Goal: Transaction & Acquisition: Purchase product/service

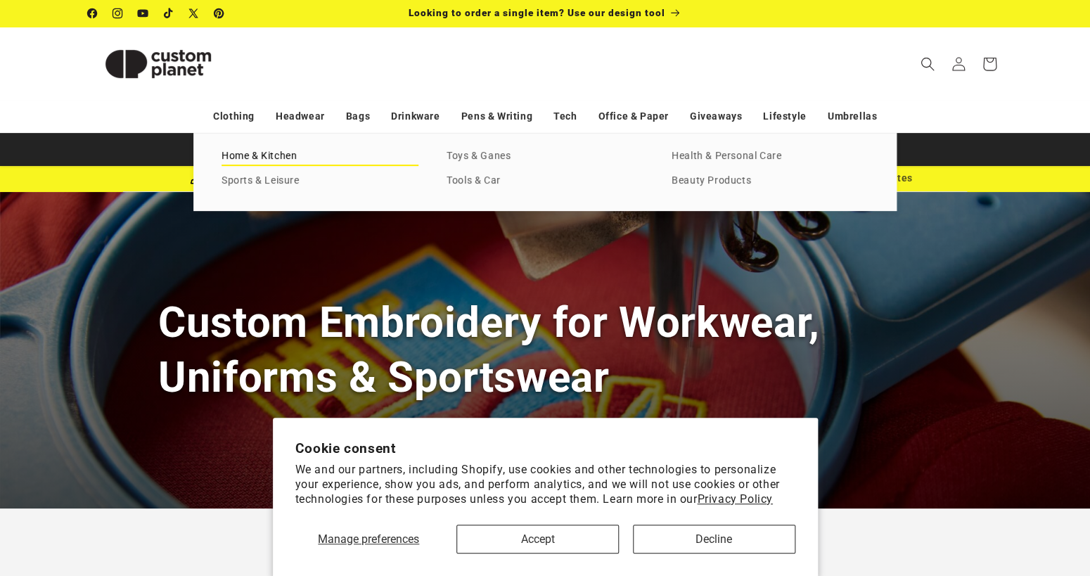
click at [301, 154] on link "Home & Kitchen" at bounding box center [319, 156] width 197 height 19
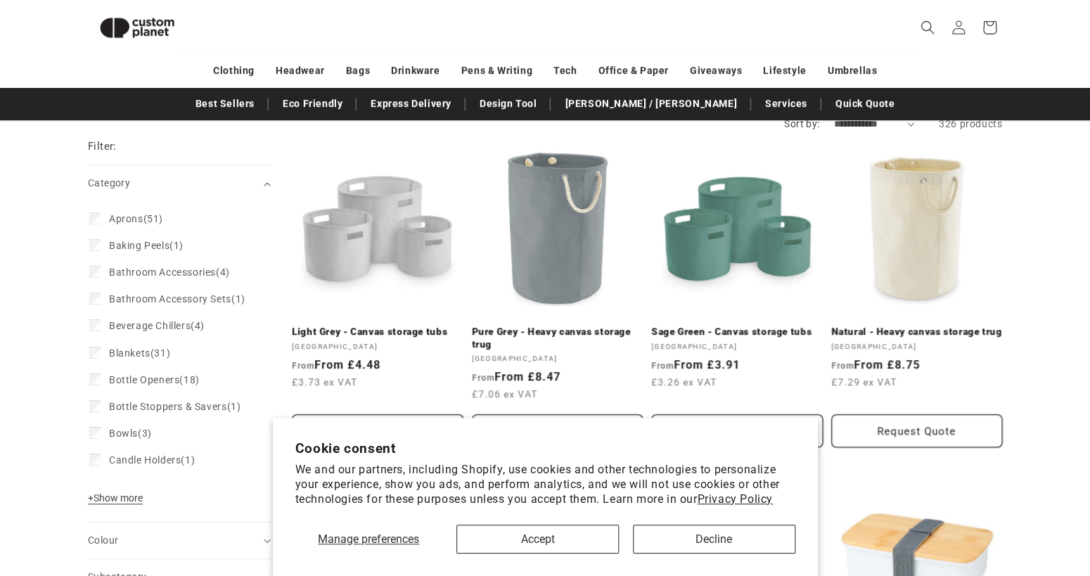
scroll to position [232, 0]
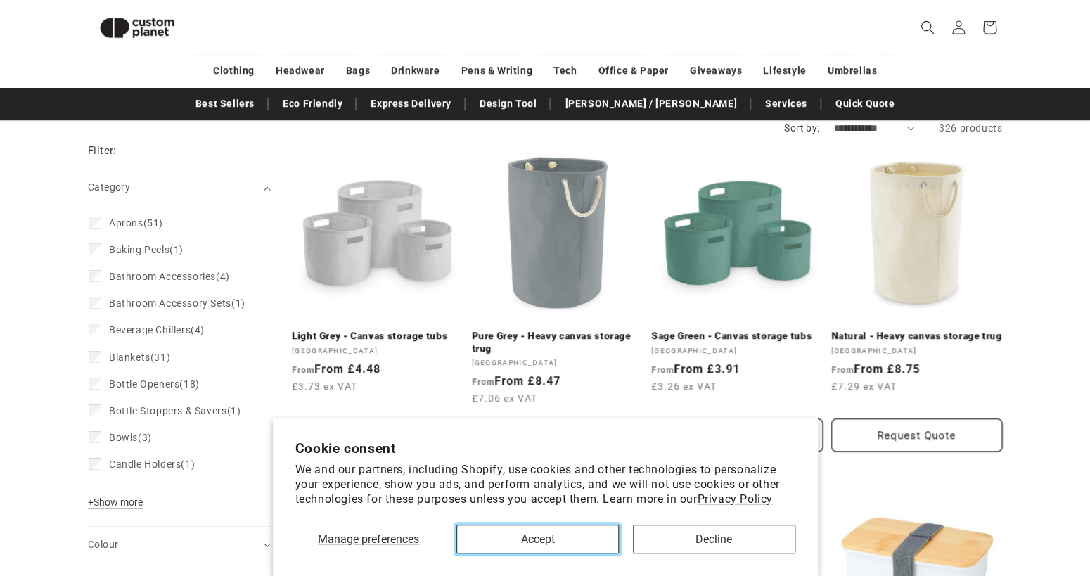
click at [554, 545] on button "Accept" at bounding box center [537, 538] width 162 height 29
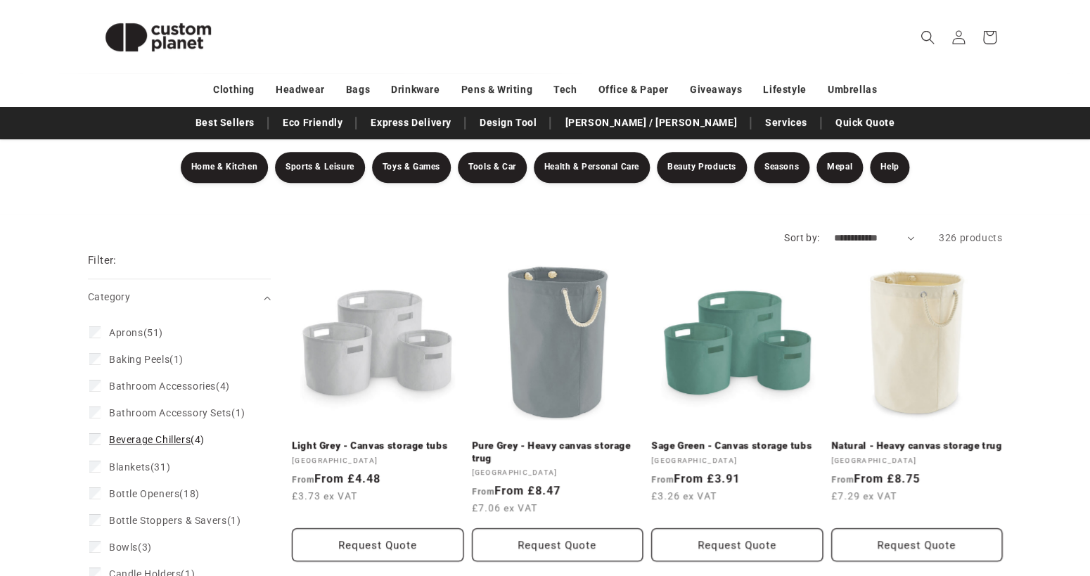
scroll to position [0, 0]
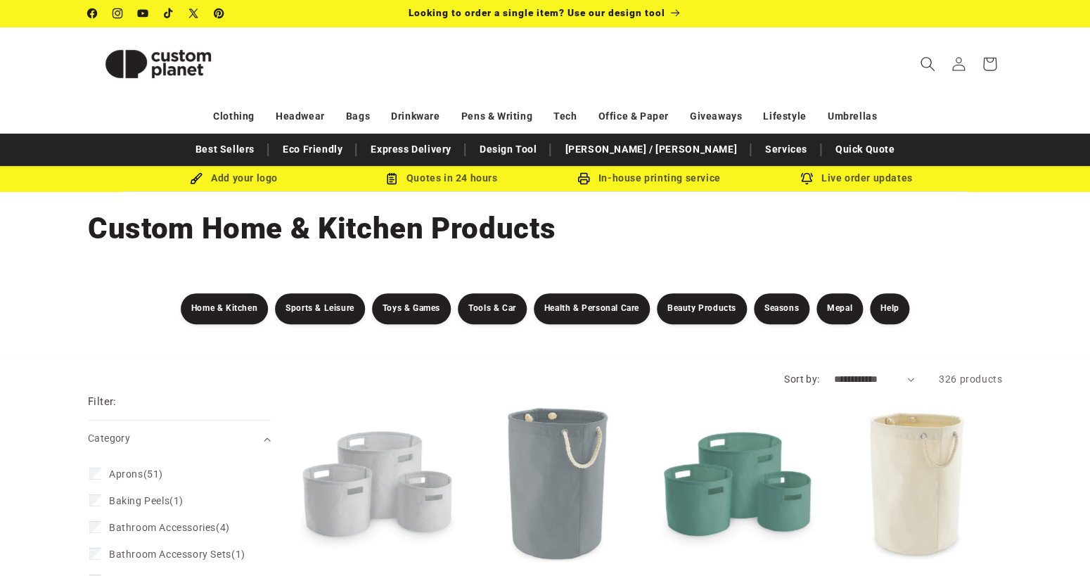
click at [924, 64] on icon "Search" at bounding box center [926, 63] width 15 height 15
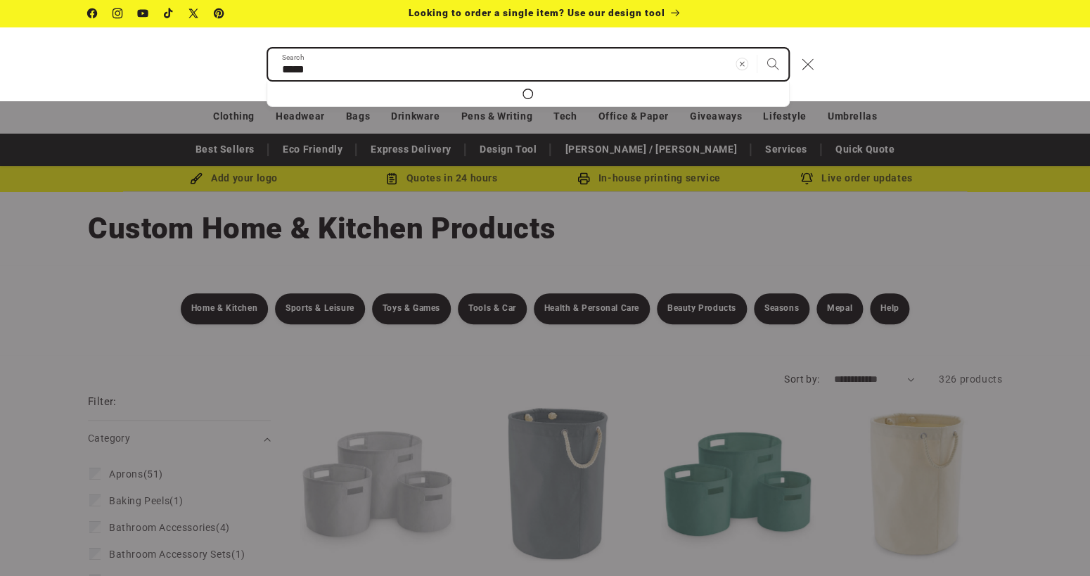
type input "*****"
click at [757, 49] on button "Search" at bounding box center [772, 64] width 31 height 31
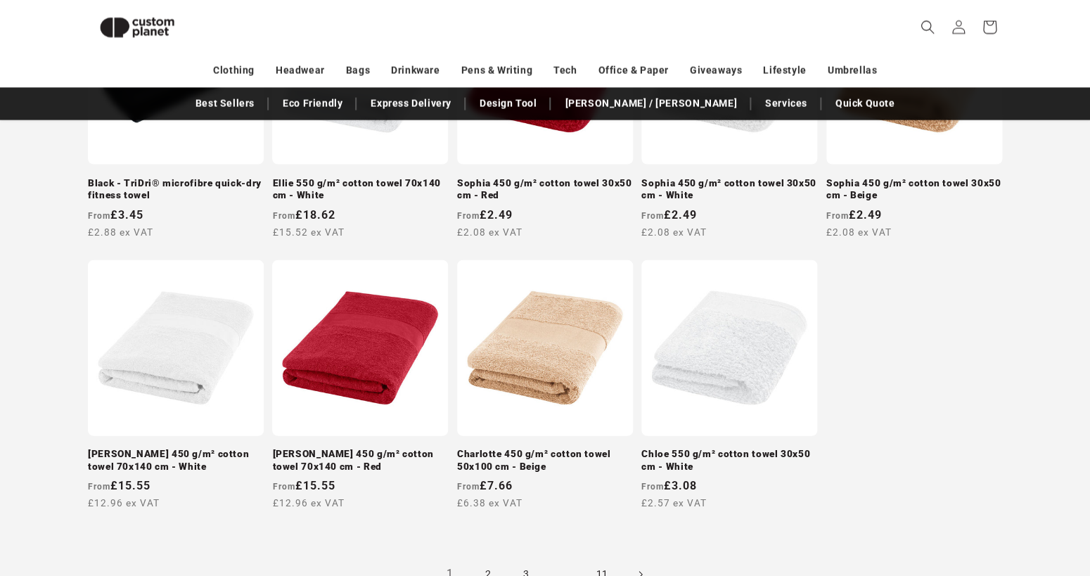
scroll to position [1187, 0]
click at [169, 448] on link "Amelia 450 g/m² cotton towel 70x140 cm - White" at bounding box center [176, 460] width 176 height 25
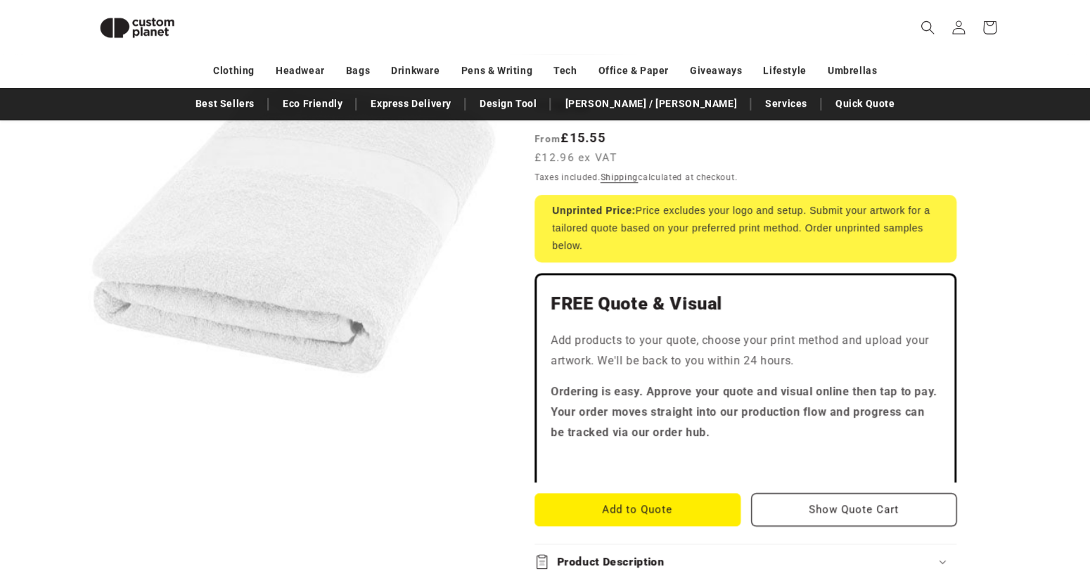
scroll to position [271, 0]
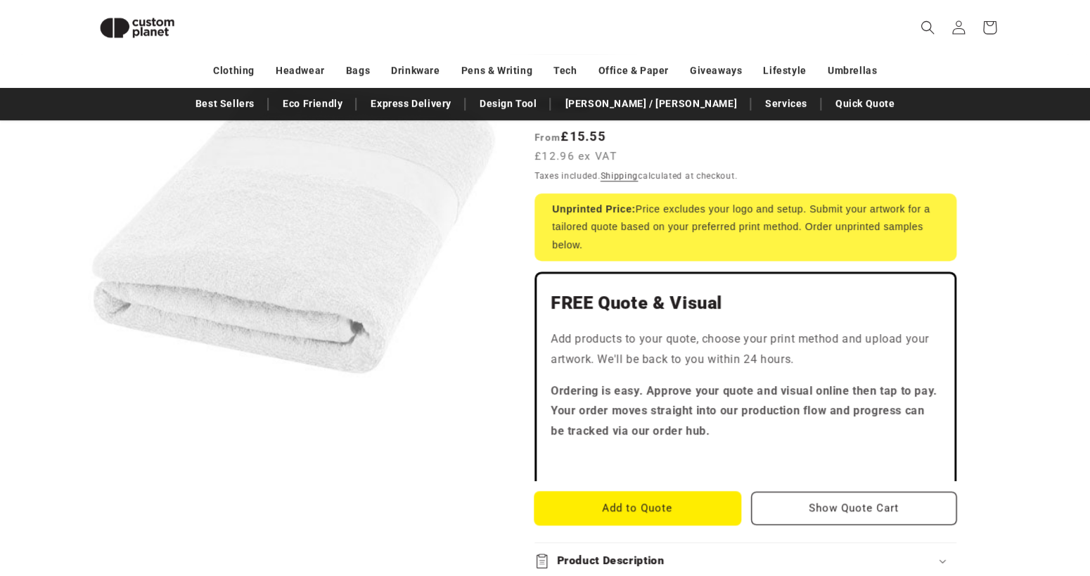
click at [620, 491] on button "Add to Quote" at bounding box center [637, 507] width 206 height 33
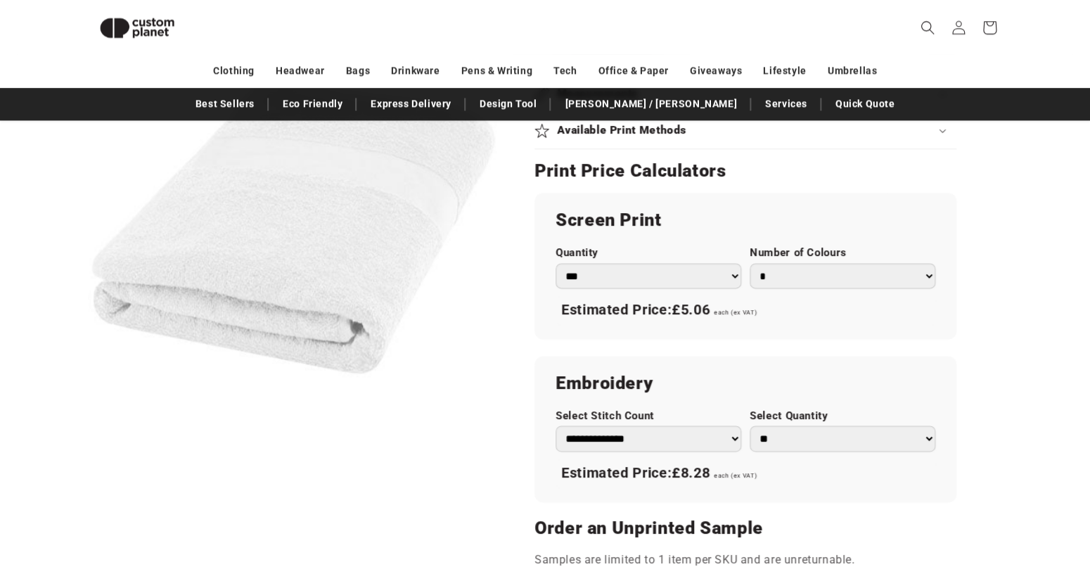
scroll to position [775, 0]
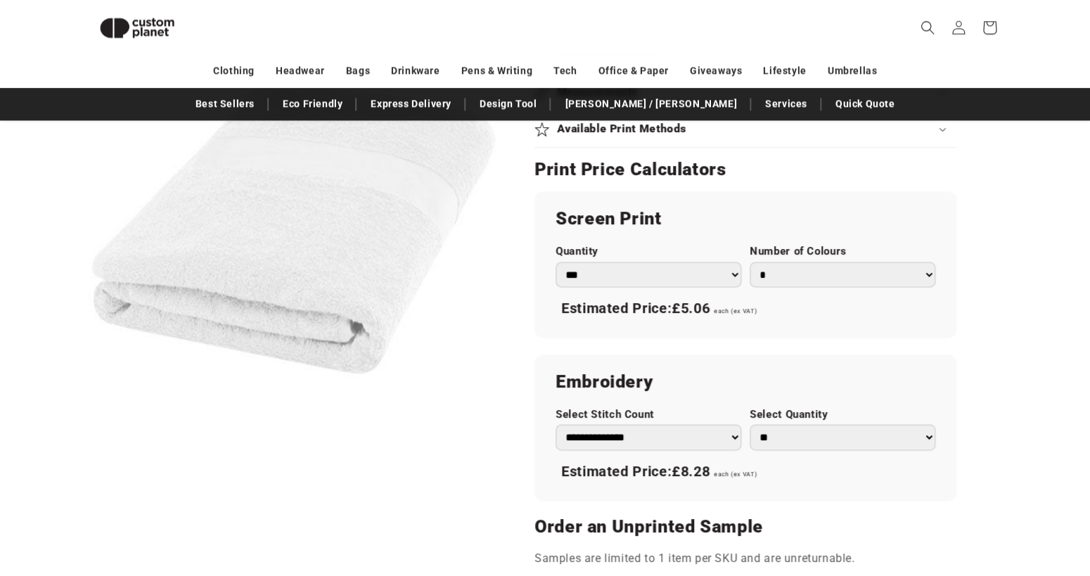
click at [591, 262] on select "*** *** *** **** **** **** ***** *****" at bounding box center [648, 275] width 186 height 26
click option "***" at bounding box center [0, 0] width 0 height 0
click option "**********" at bounding box center [0, 0] width 0 height 0
click option "**" at bounding box center [0, 0] width 0 height 0
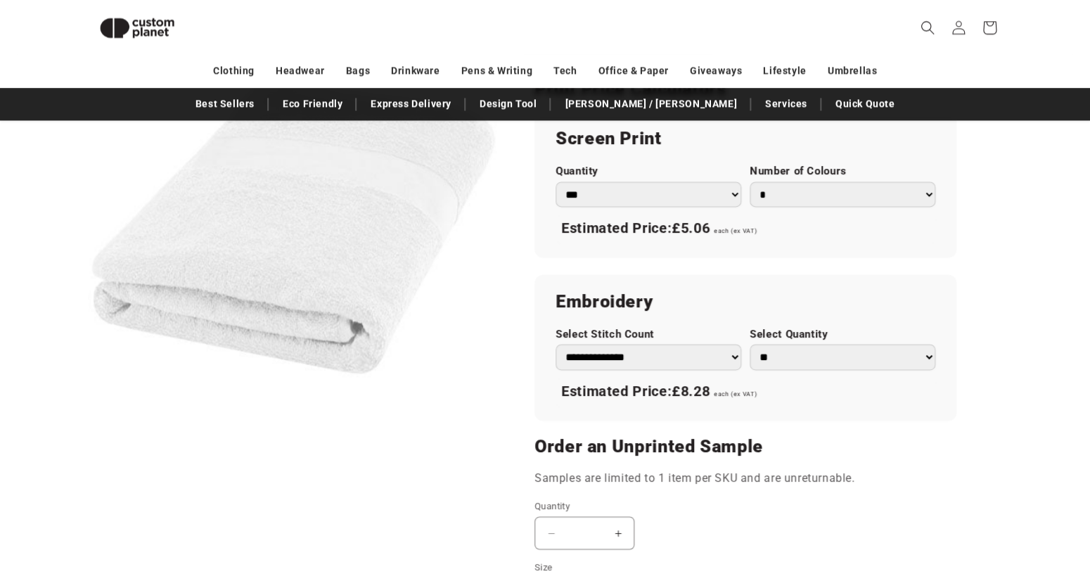
scroll to position [878, 0]
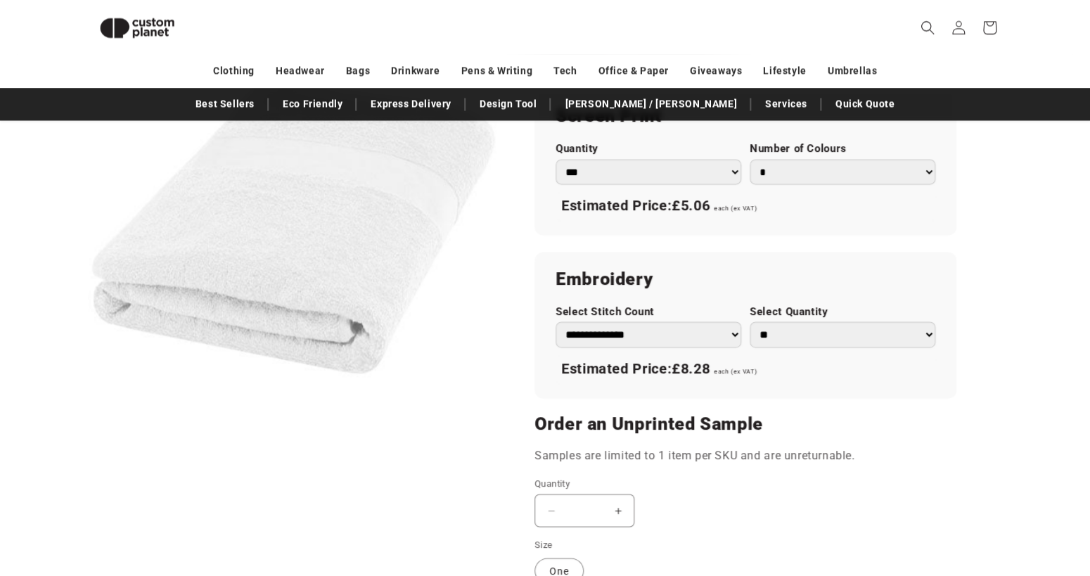
click at [627, 493] on button "Increase quantity for Amelia 450 g/m² cotton towel 70x140 cm - White" at bounding box center [618, 509] width 32 height 33
click at [624, 493] on button "Increase quantity for Amelia 450 g/m² cotton towel 70x140 cm - White" at bounding box center [618, 509] width 32 height 33
click at [596, 493] on input "*" at bounding box center [584, 509] width 35 height 33
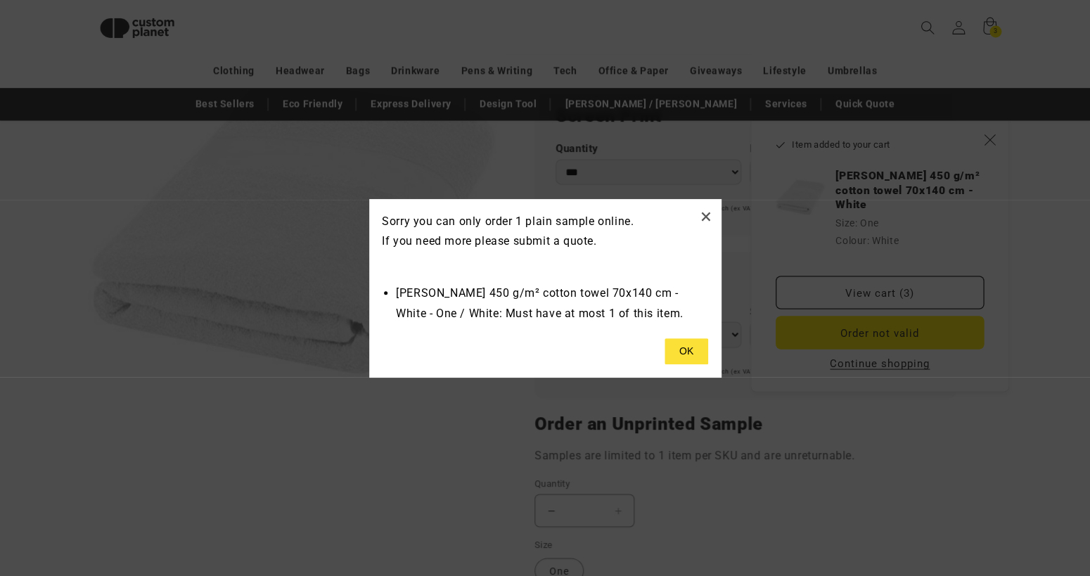
type input "*"
click at [687, 356] on button at bounding box center [686, 351] width 44 height 27
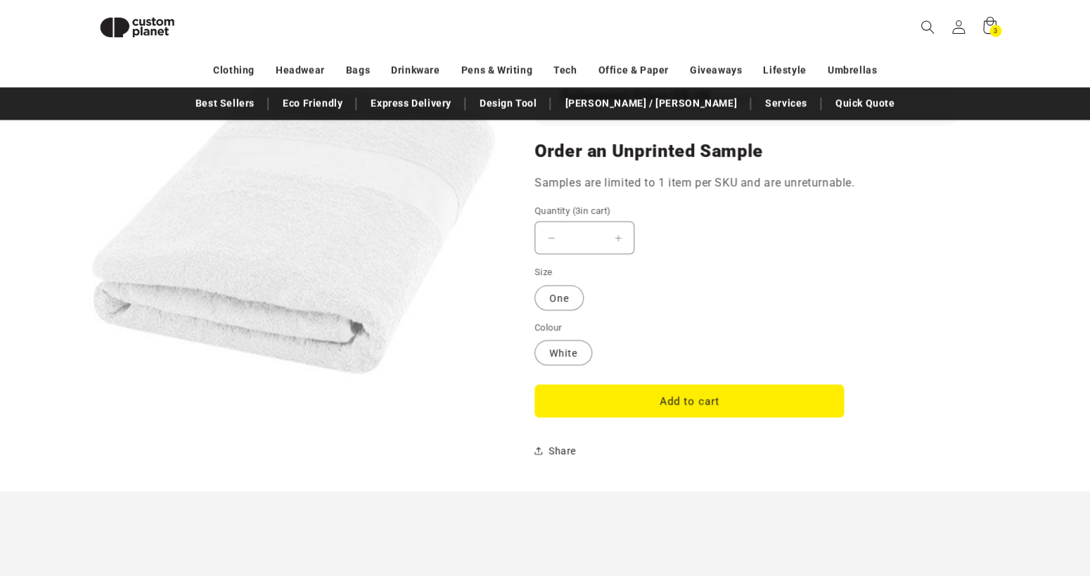
scroll to position [1151, 0]
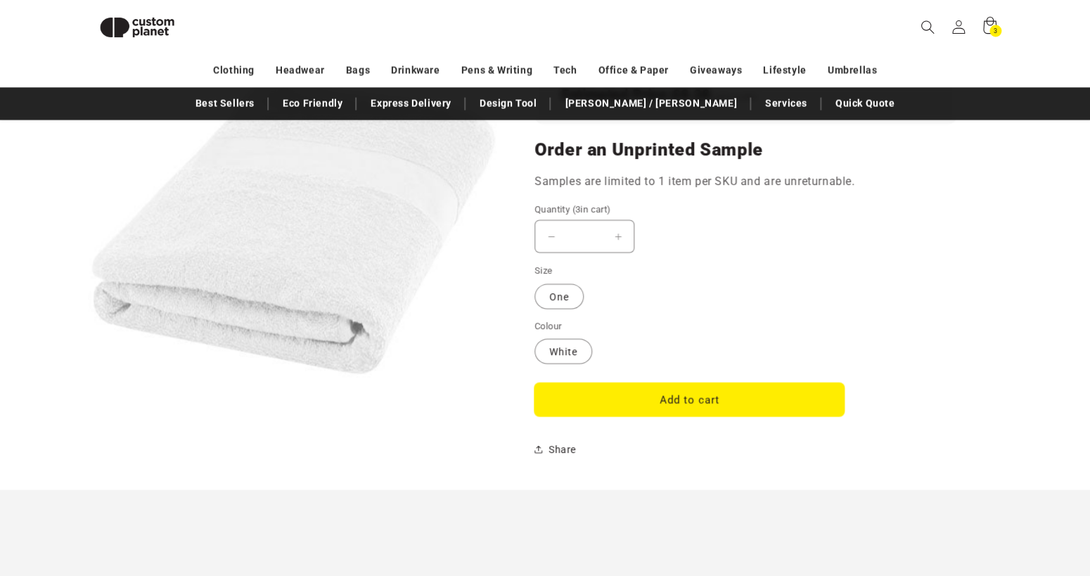
click at [572, 383] on button "Add to cart" at bounding box center [688, 399] width 309 height 33
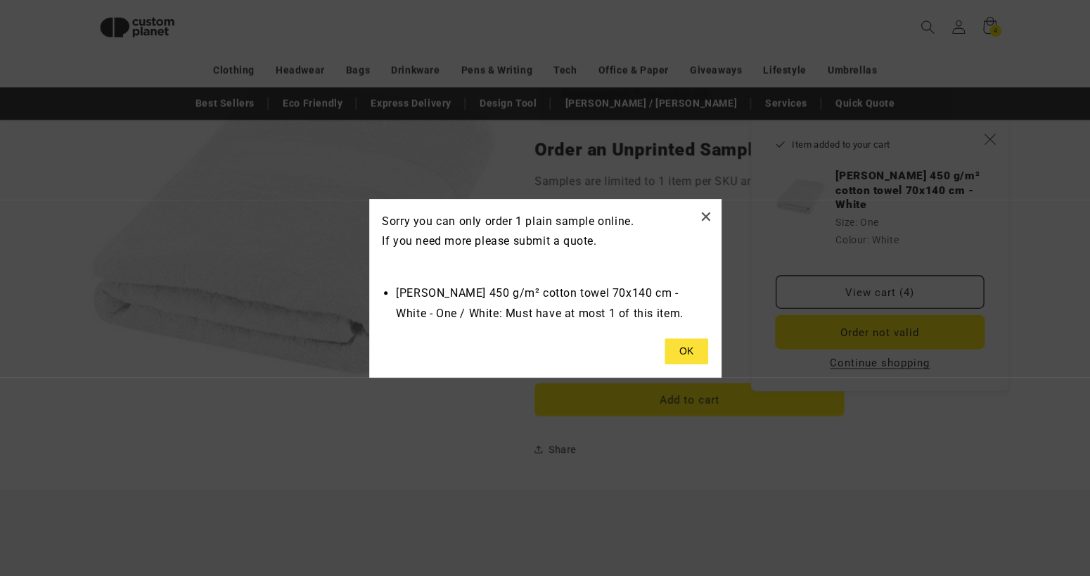
click at [841, 319] on body "Skip to content Facebook Instagram YouTube TikTok X (Twitter) Pinterest Looking…" at bounding box center [545, 162] width 1090 height 2627
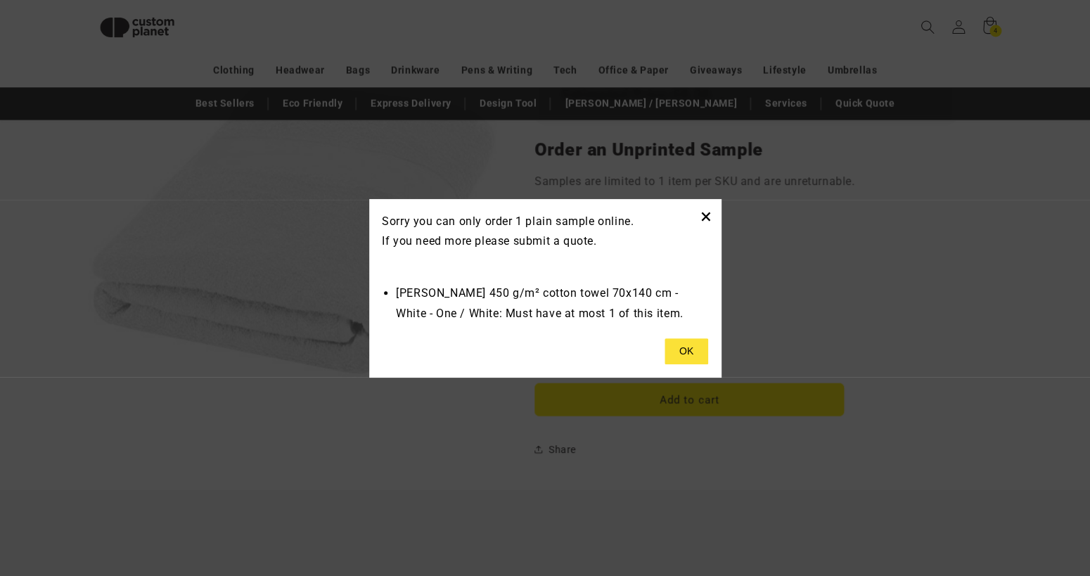
click at [705, 214] on button "×" at bounding box center [705, 216] width 12 height 23
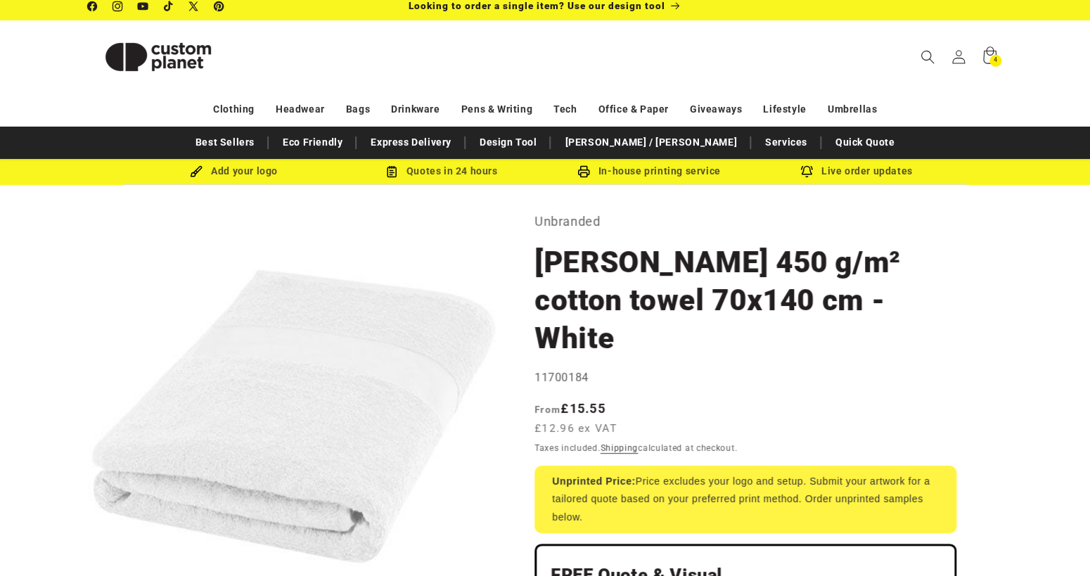
scroll to position [0, 0]
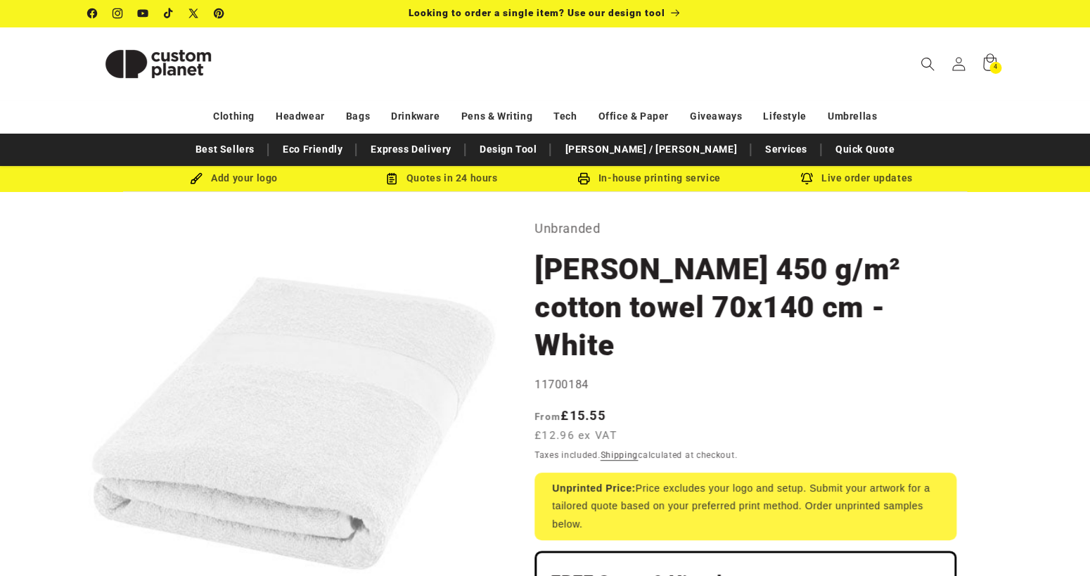
click at [257, 182] on div "Add your logo" at bounding box center [233, 178] width 207 height 18
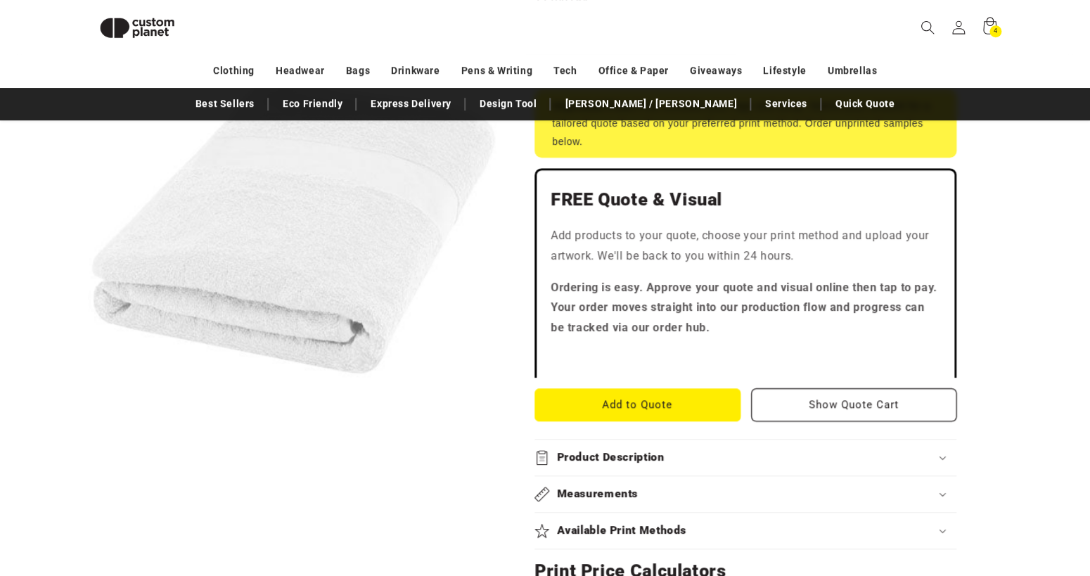
scroll to position [387, 0]
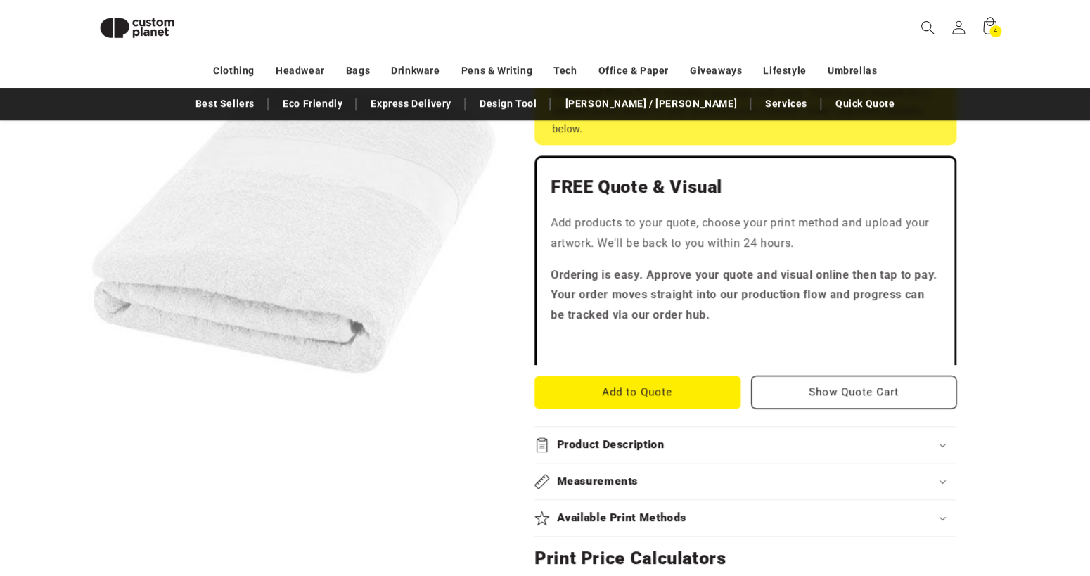
click at [678, 437] on div "Product Description" at bounding box center [745, 444] width 422 height 15
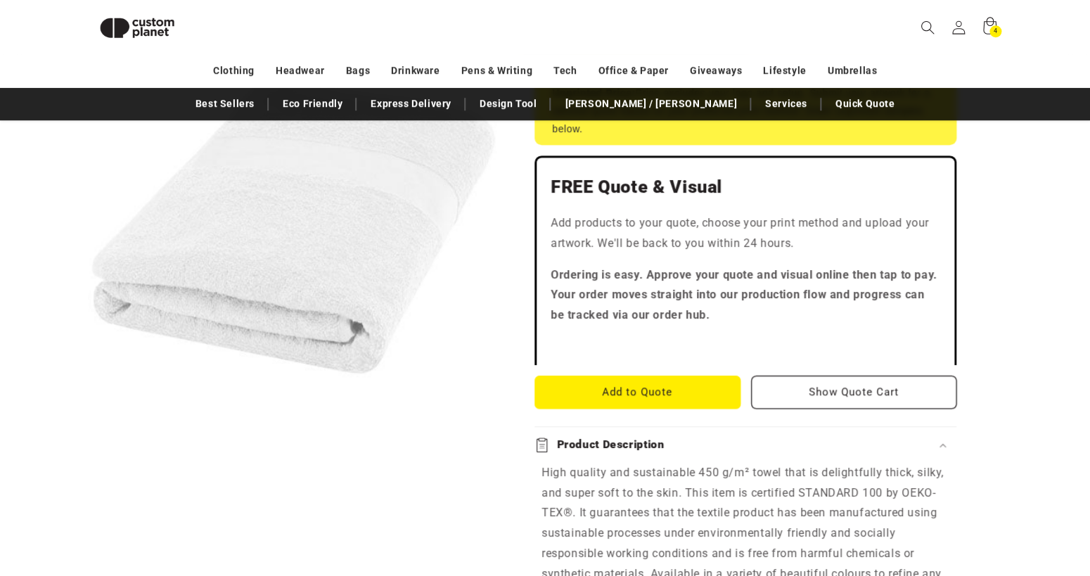
click at [678, 437] on div "Product Description" at bounding box center [745, 444] width 422 height 15
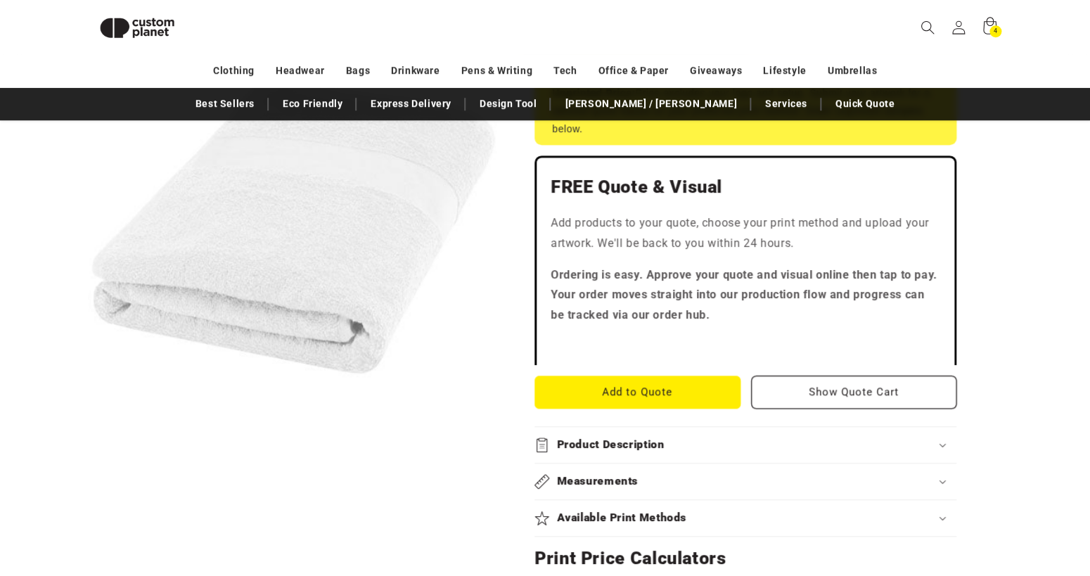
click at [651, 474] on div "Measurements" at bounding box center [745, 481] width 422 height 15
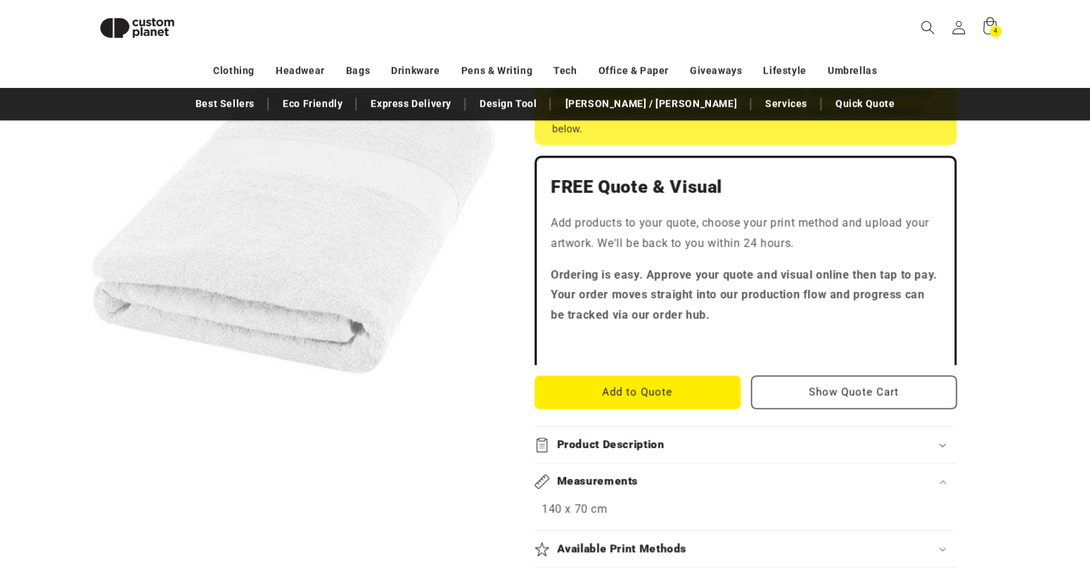
click at [651, 474] on div "Measurements" at bounding box center [745, 481] width 422 height 15
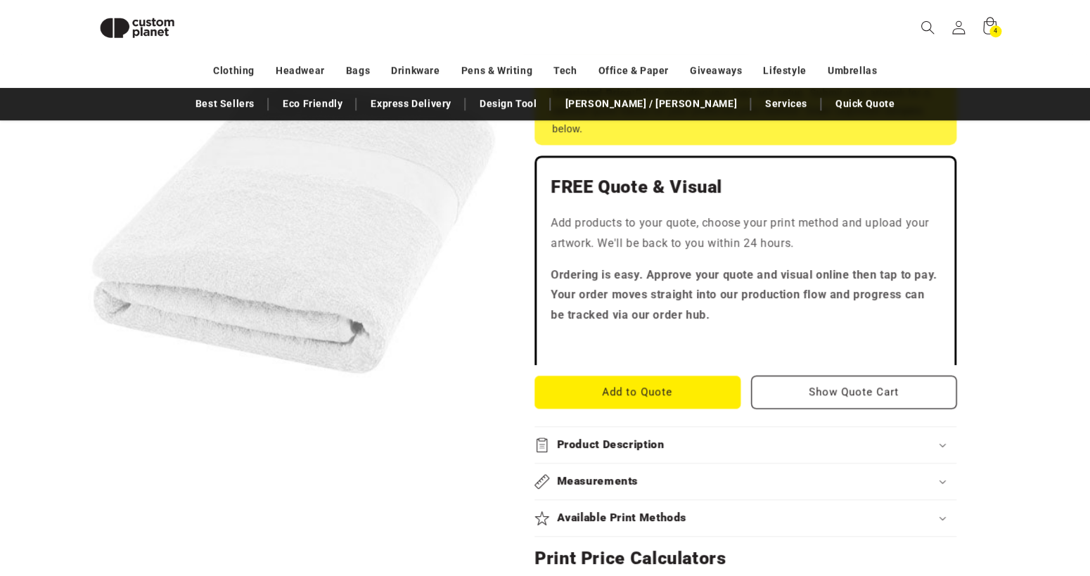
click at [631, 500] on summary "Available Print Methods" at bounding box center [745, 518] width 422 height 36
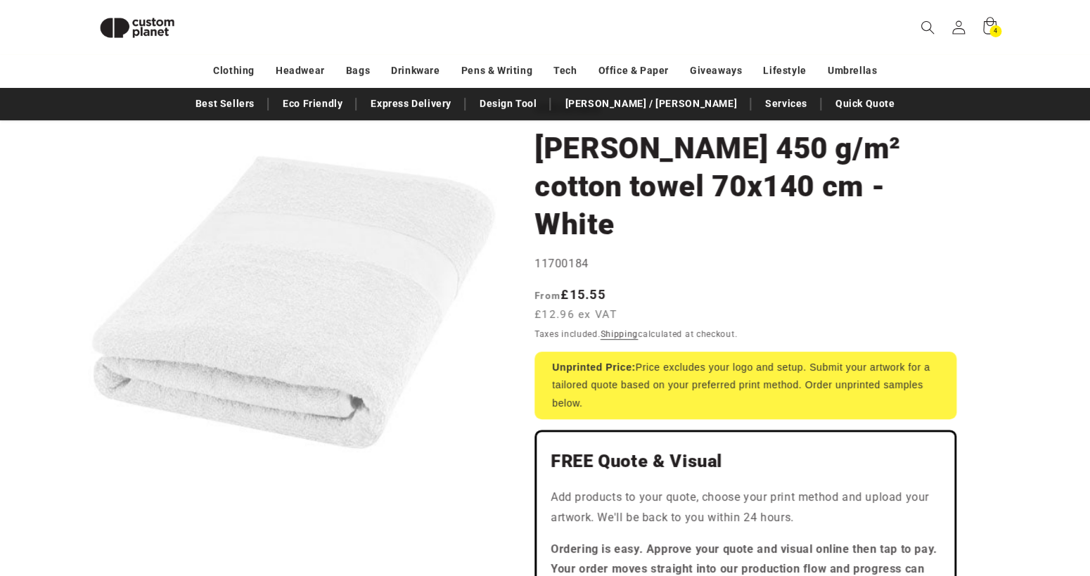
scroll to position [0, 0]
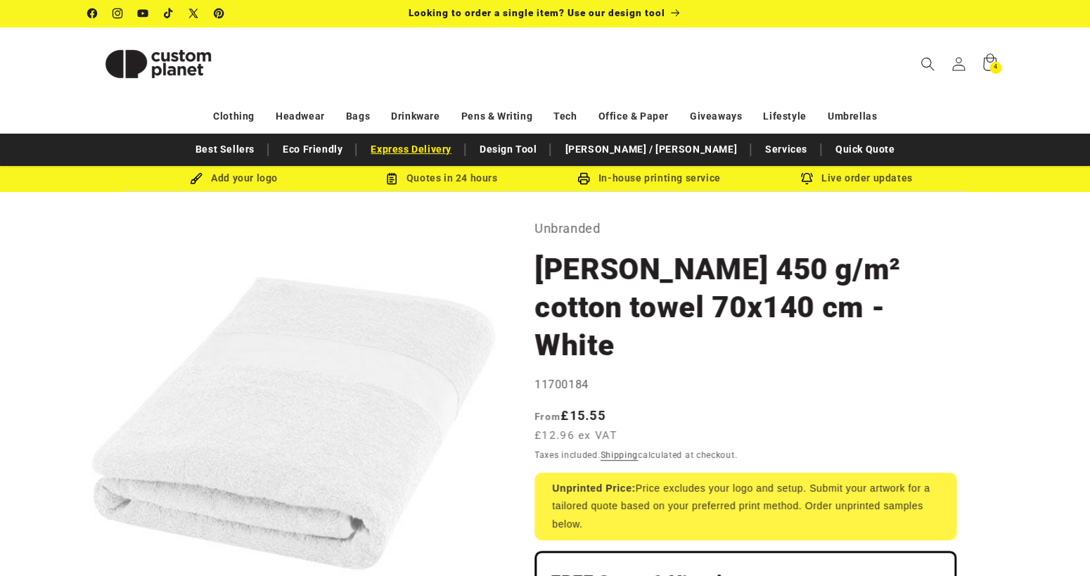
click at [458, 153] on link "Express Delivery" at bounding box center [410, 149] width 95 height 25
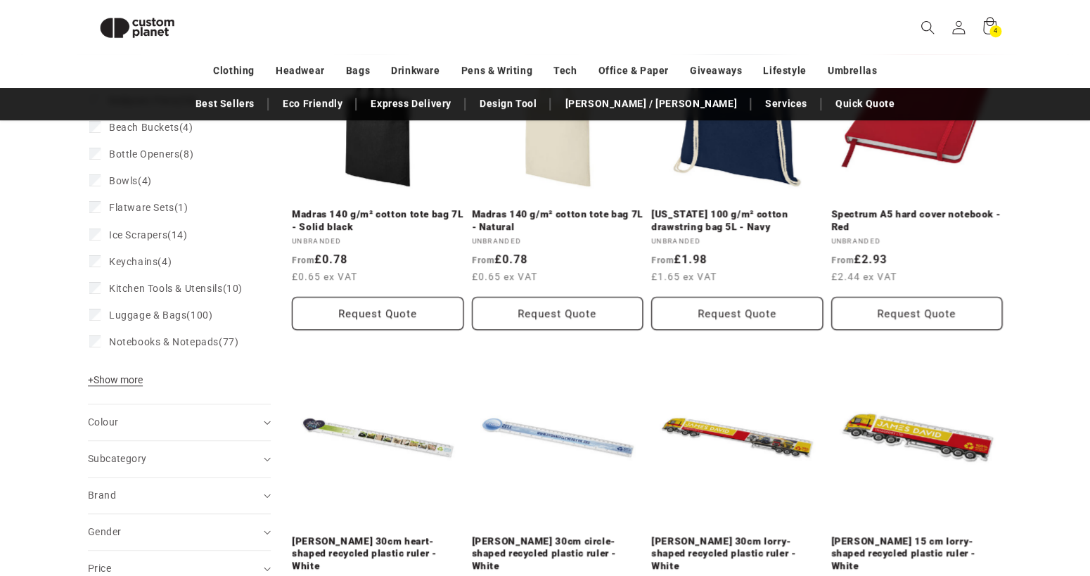
scroll to position [267, 0]
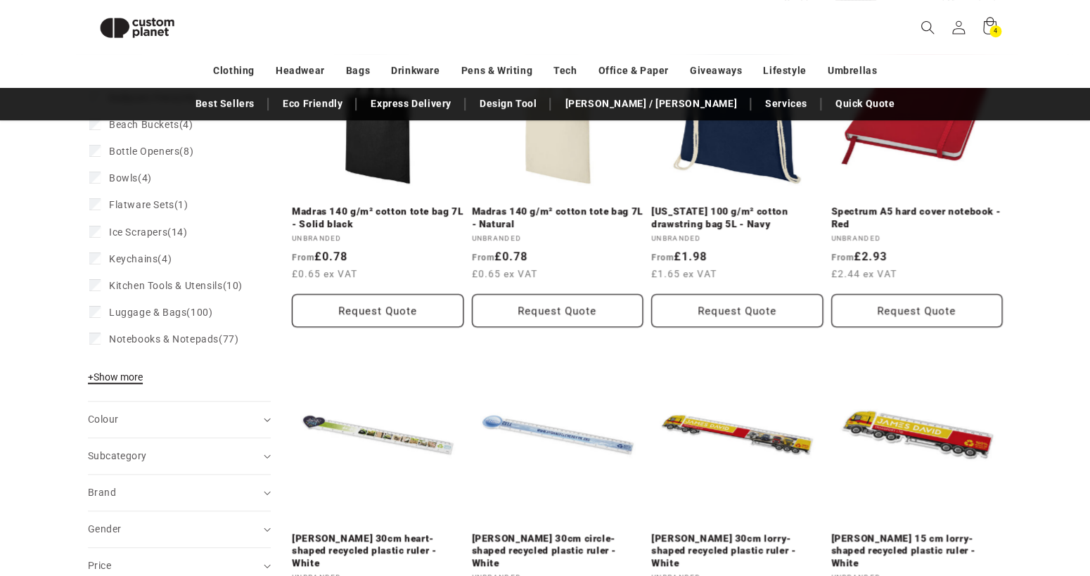
click at [116, 382] on span "+ Show more" at bounding box center [115, 376] width 55 height 11
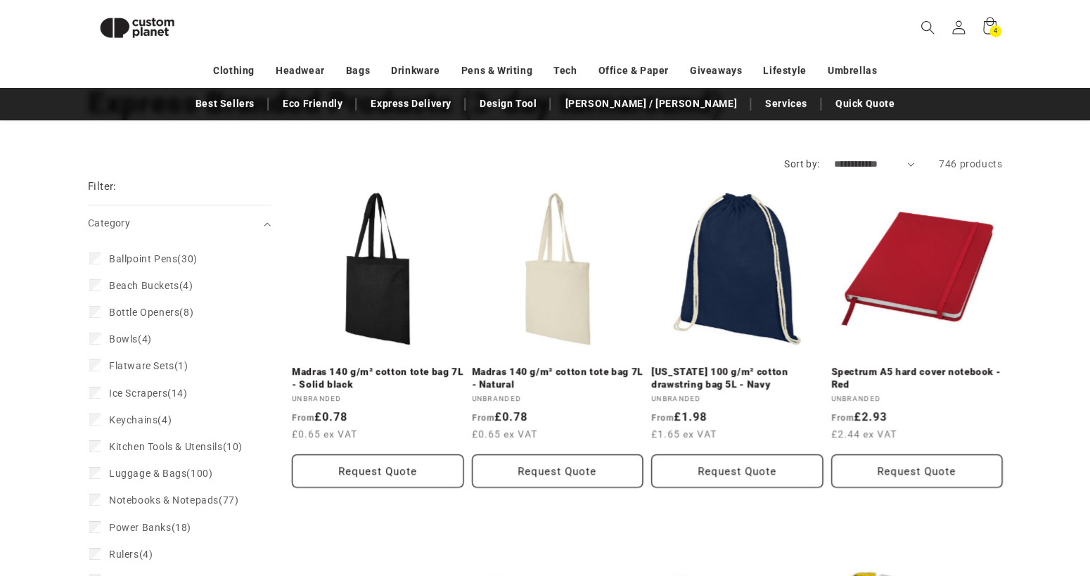
scroll to position [0, 0]
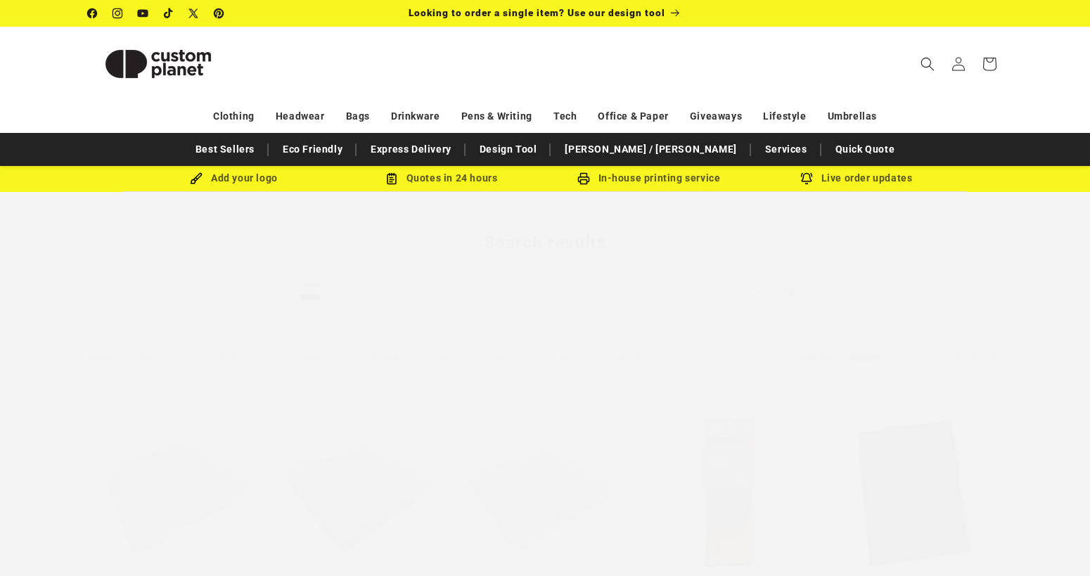
scroll to position [1187, 0]
